Goal: Information Seeking & Learning: Learn about a topic

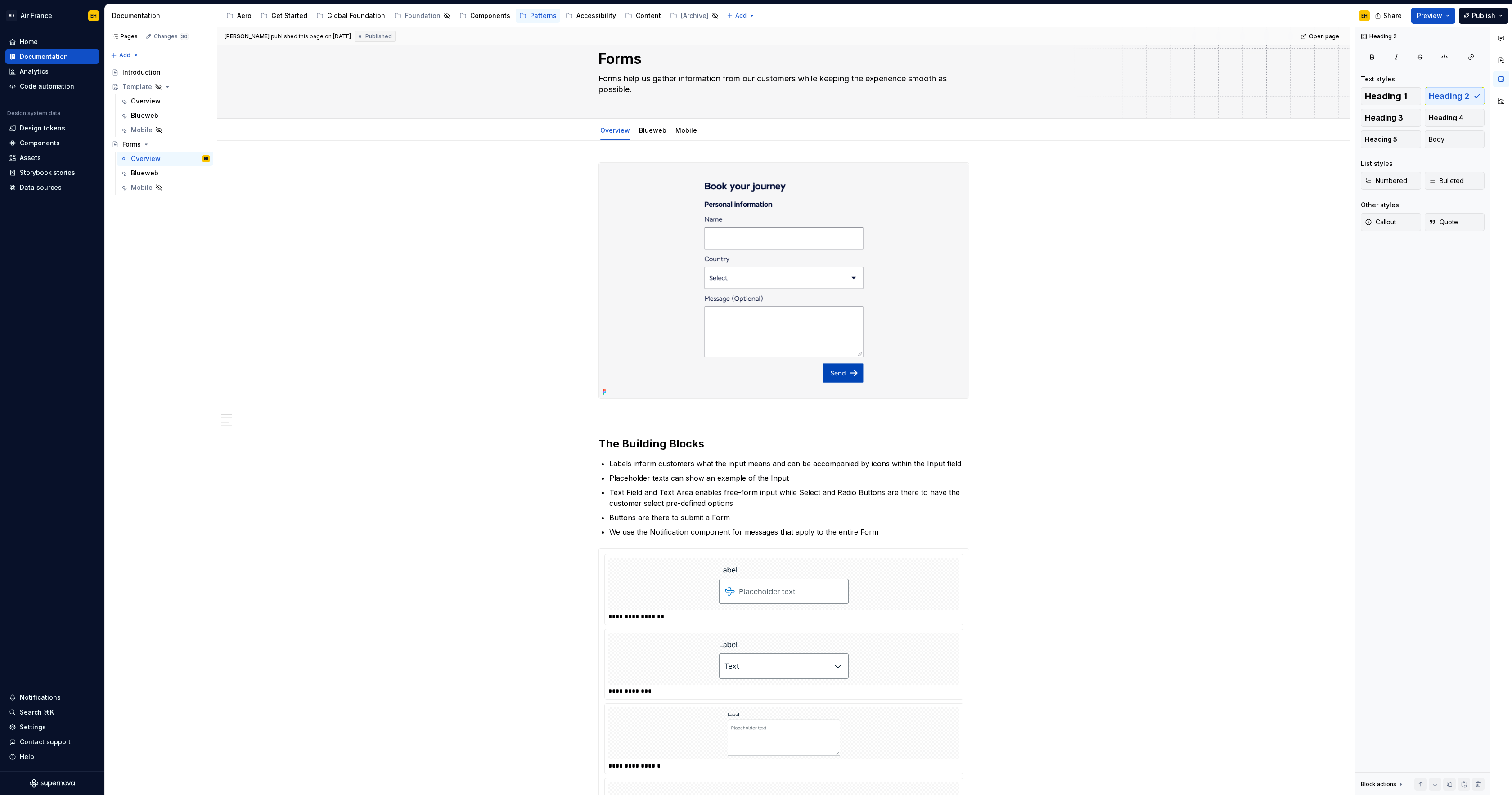
scroll to position [28, 0]
click at [479, 14] on div "Components" at bounding box center [490, 15] width 40 height 9
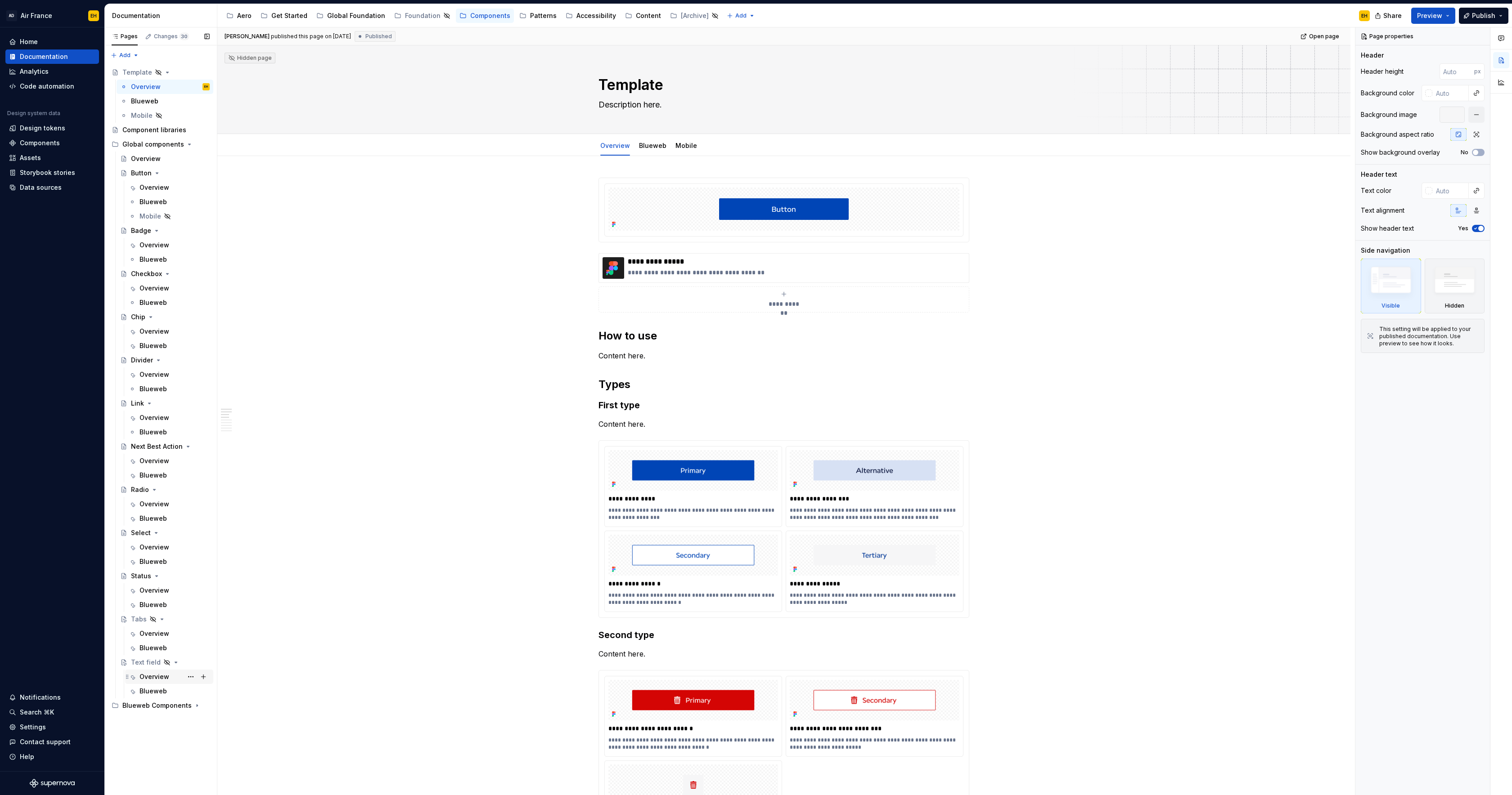
click at [157, 676] on div "Overview" at bounding box center [154, 676] width 30 height 9
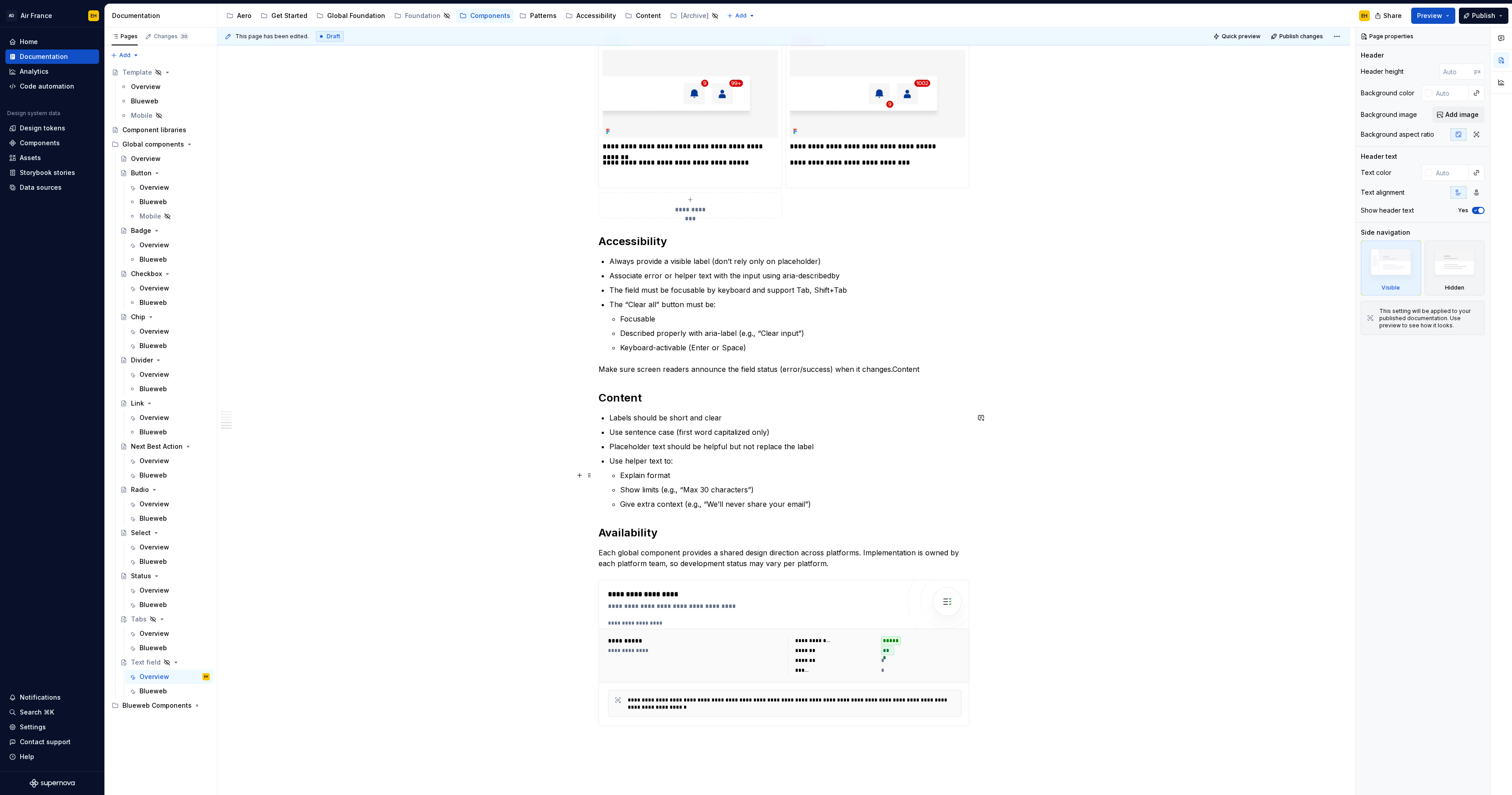
scroll to position [860, 0]
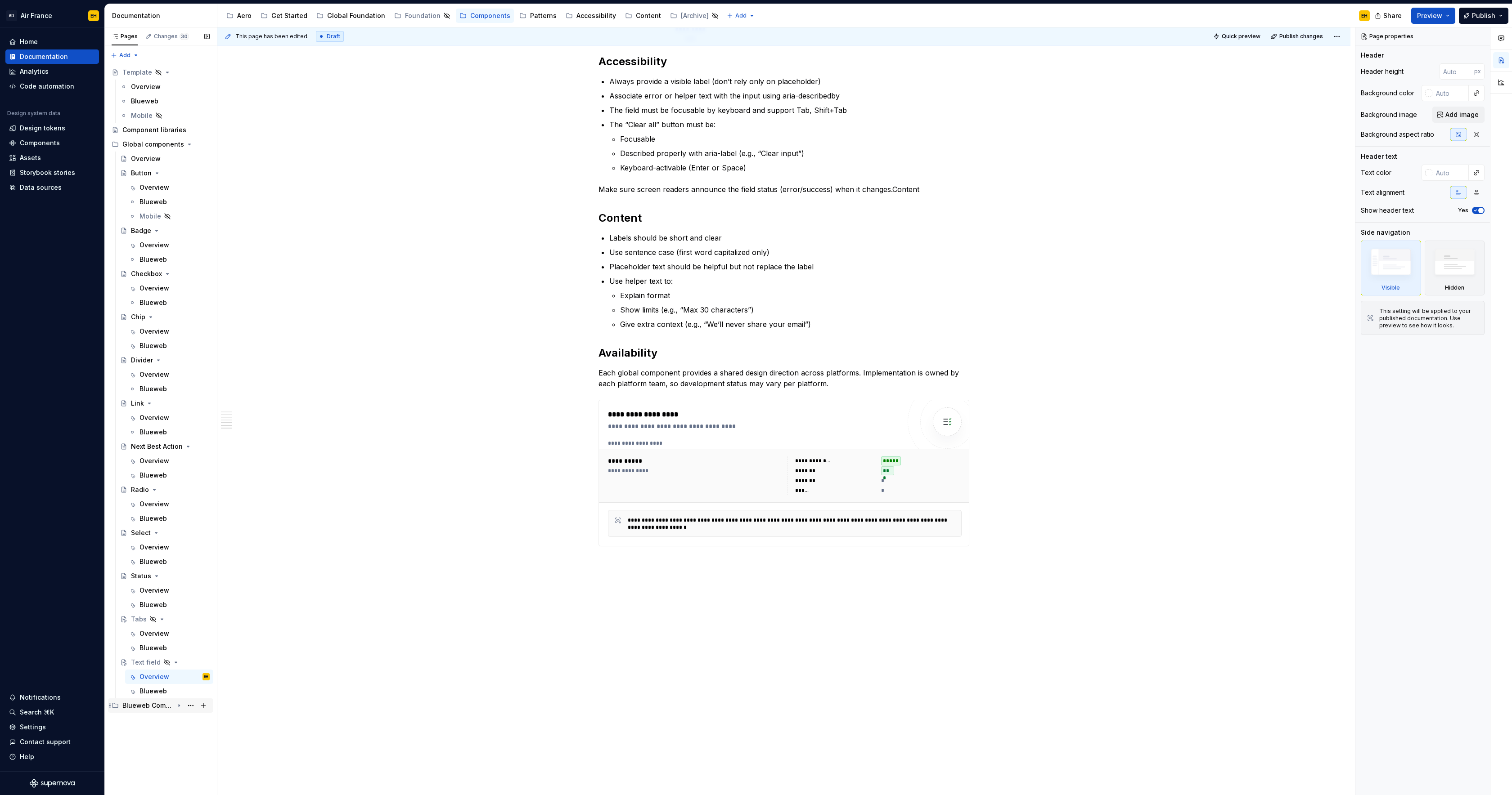
click at [153, 708] on div "Blueweb Components" at bounding box center [148, 705] width 51 height 9
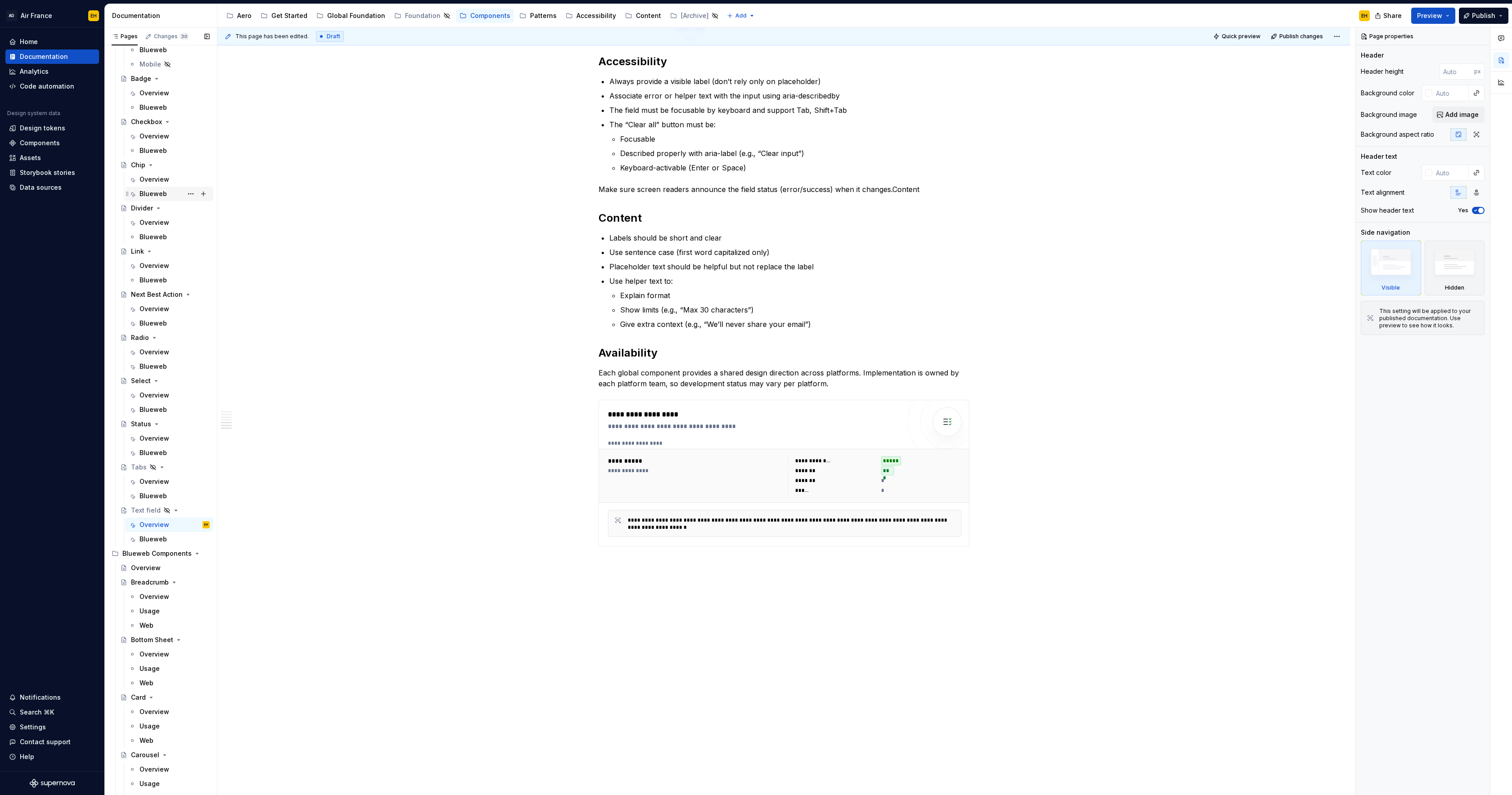
scroll to position [161, 0]
click at [162, 531] on div "Blueweb" at bounding box center [153, 530] width 28 height 9
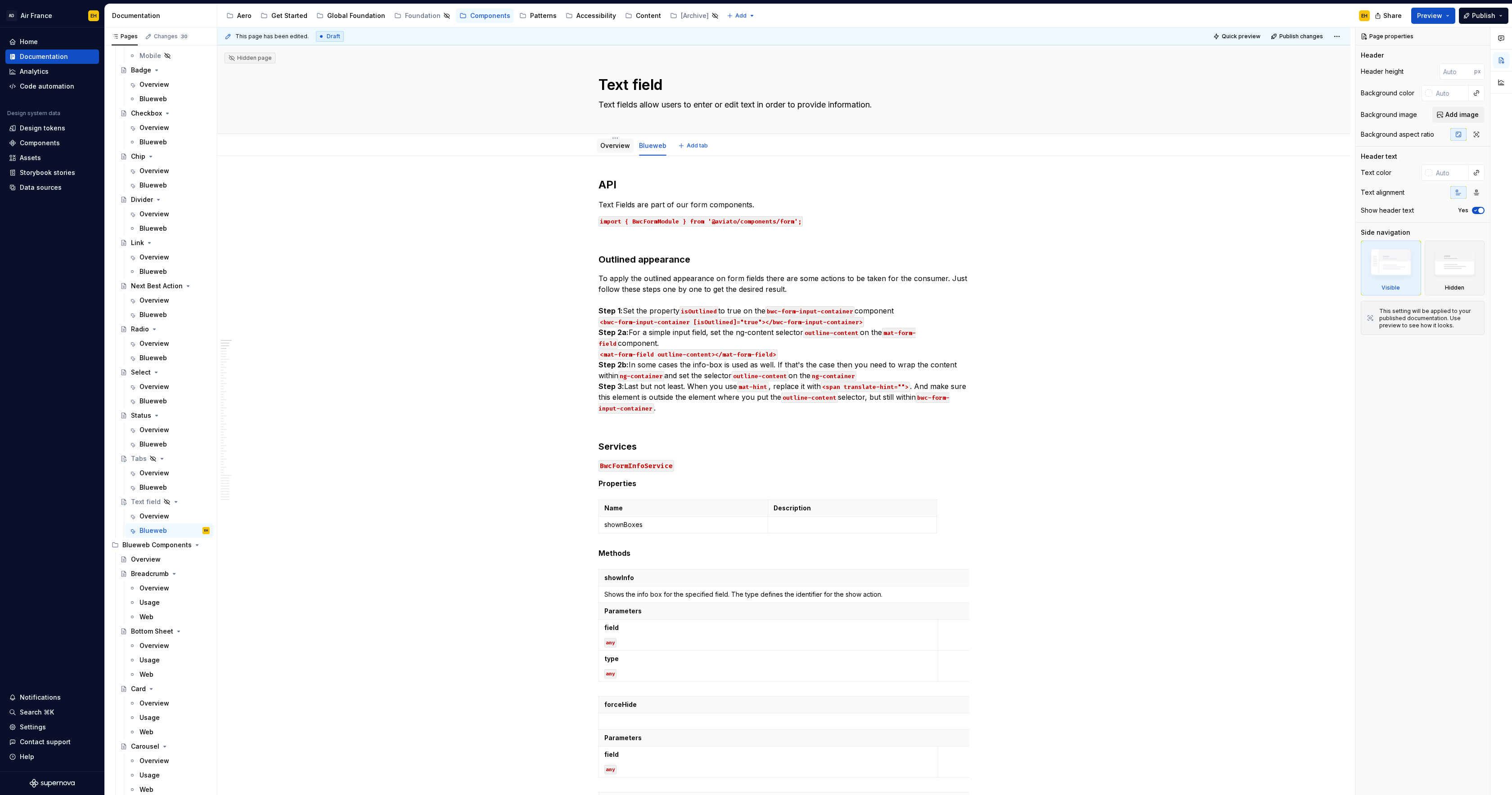
click at [621, 146] on link "Overview" at bounding box center [615, 146] width 30 height 8
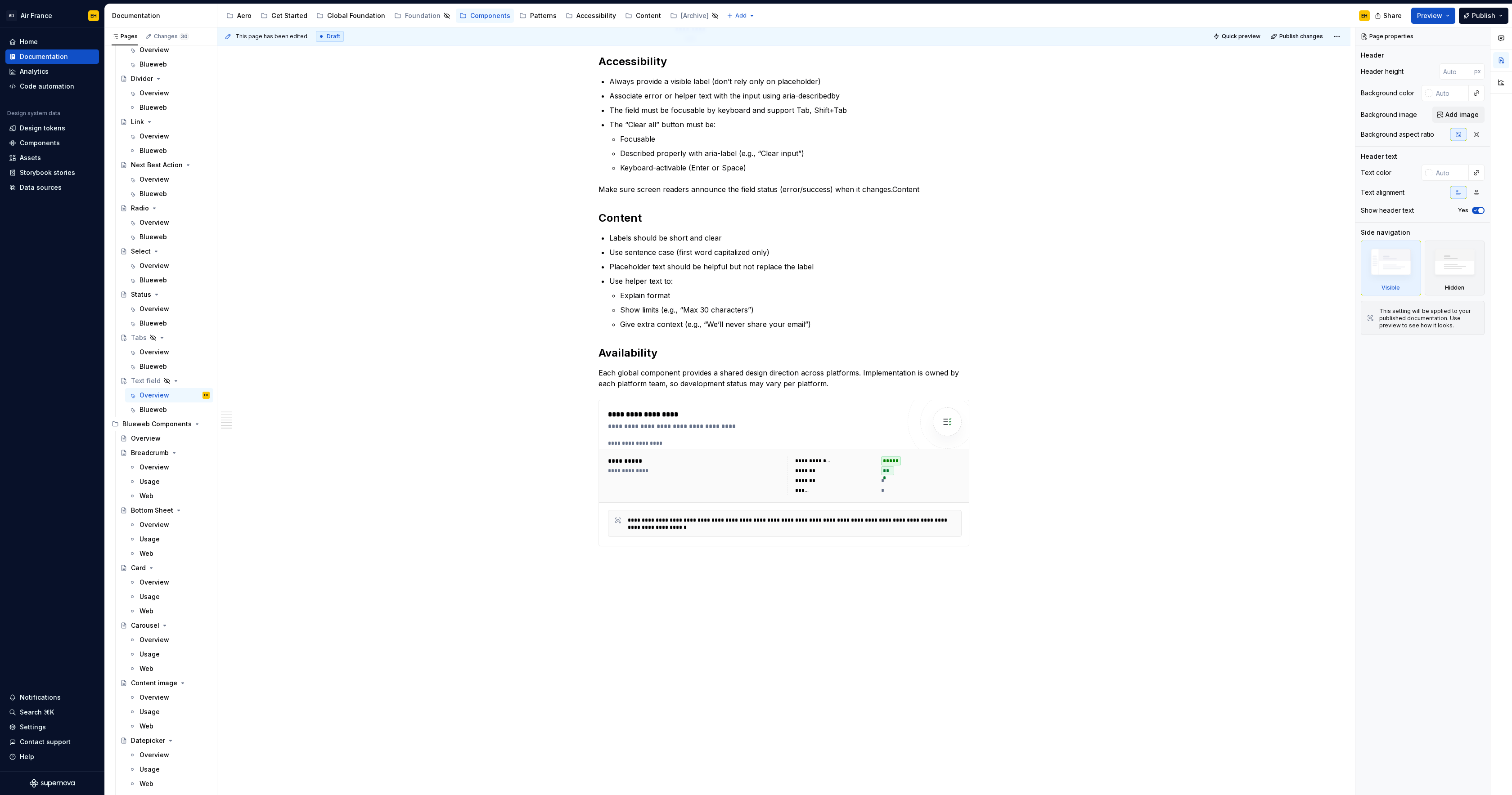
scroll to position [305, 0]
click at [147, 356] on div "Text field" at bounding box center [146, 358] width 30 height 9
click at [148, 608] on div "Blueweb" at bounding box center [175, 614] width 70 height 12
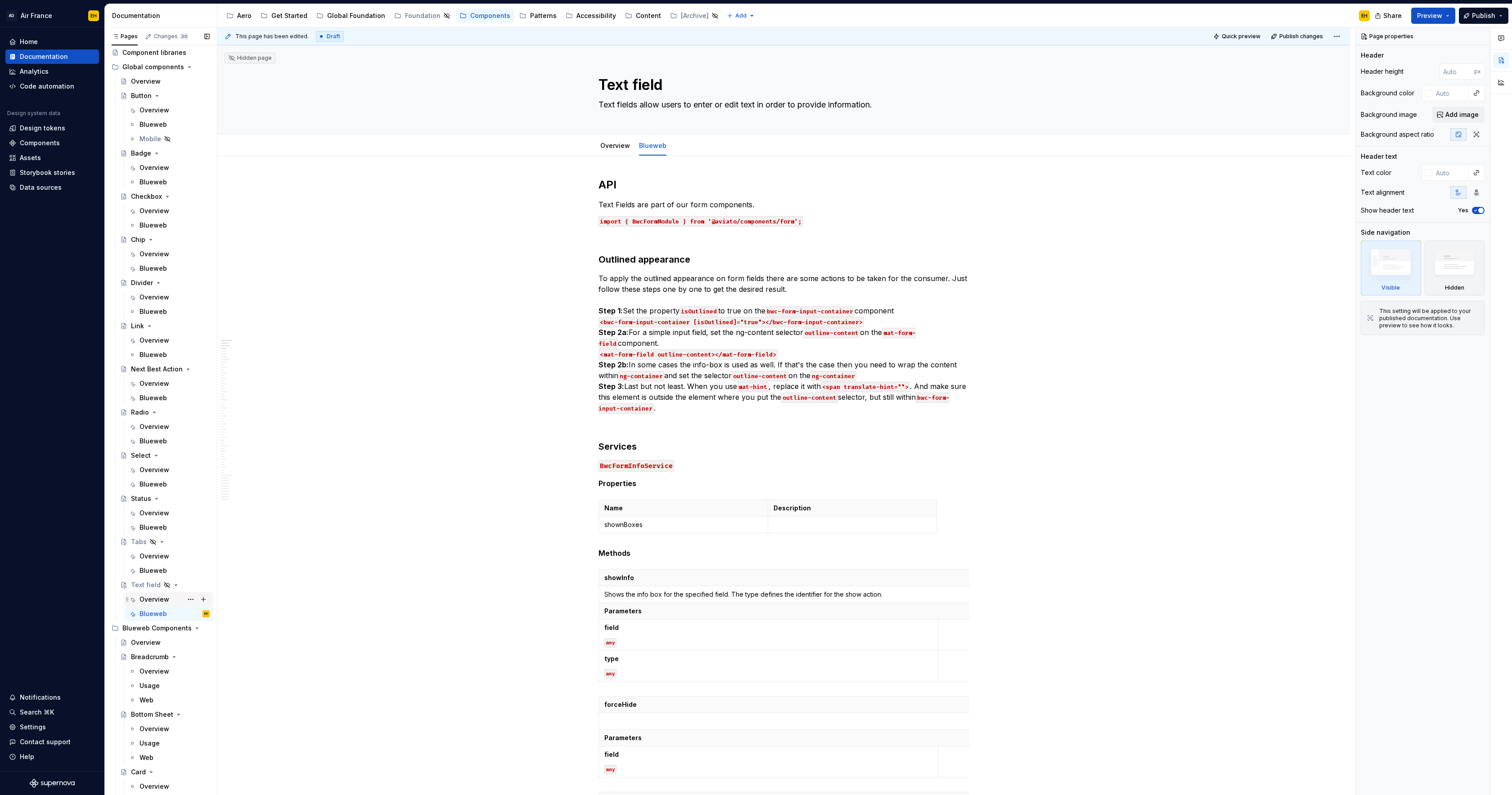
click at [150, 600] on div "Overview" at bounding box center [154, 599] width 30 height 9
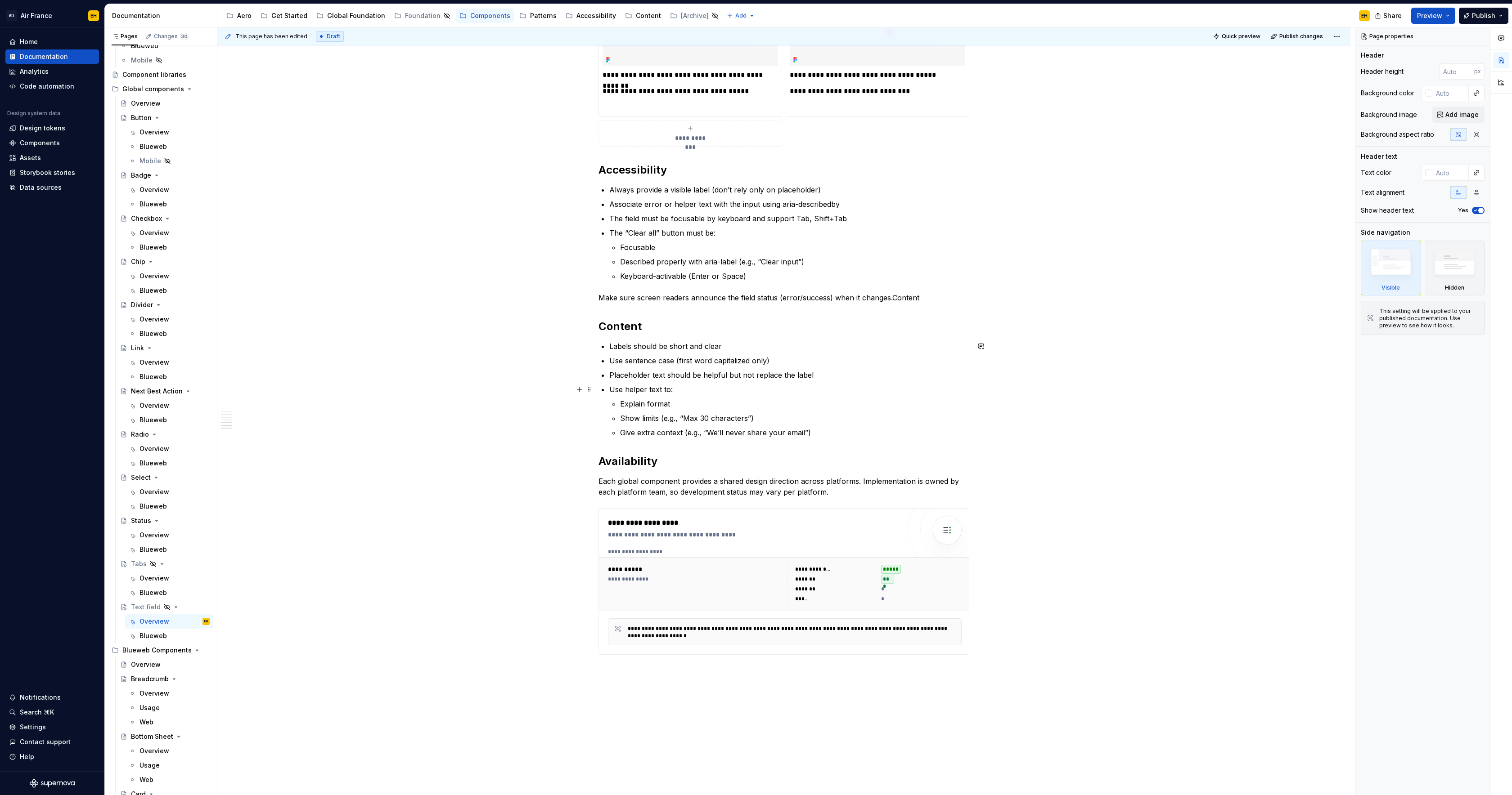
scroll to position [754, 0]
type textarea "*"
